Goal: Information Seeking & Learning: Compare options

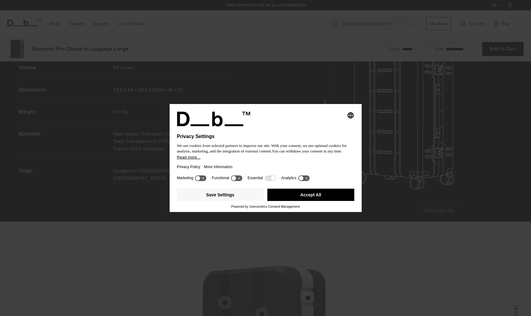
scroll to position [949, 0]
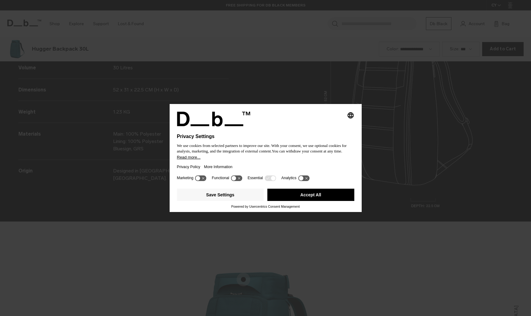
scroll to position [949, 0]
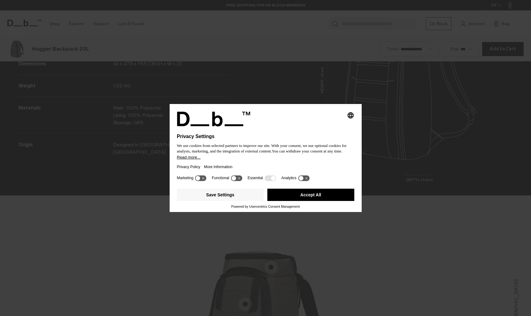
scroll to position [949, 0]
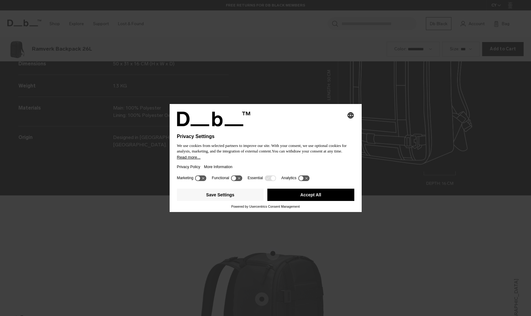
scroll to position [949, 0]
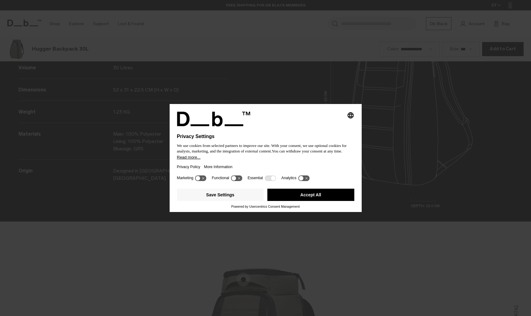
scroll to position [949, 0]
